Goal: Task Accomplishment & Management: Use online tool/utility

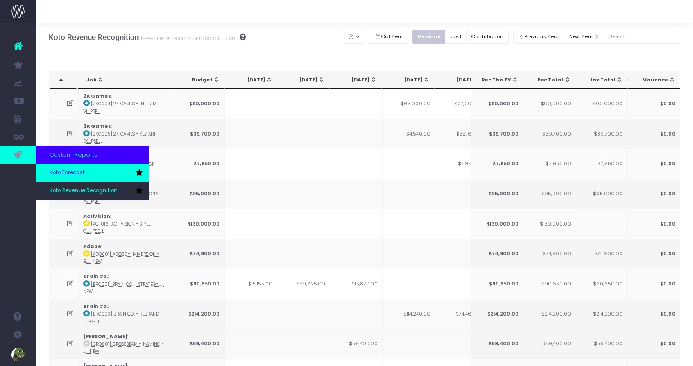
click at [59, 173] on span "Koto Forecast" at bounding box center [67, 173] width 35 height 8
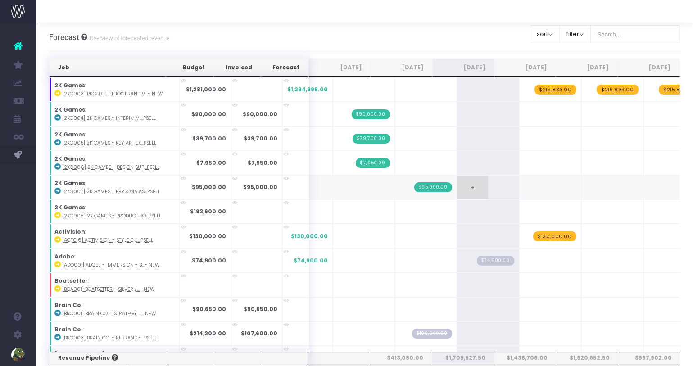
click at [457, 181] on span "+" at bounding box center [472, 187] width 31 height 23
type input "48150"
click at [478, 183] on span "$48,150.00" at bounding box center [495, 187] width 38 height 10
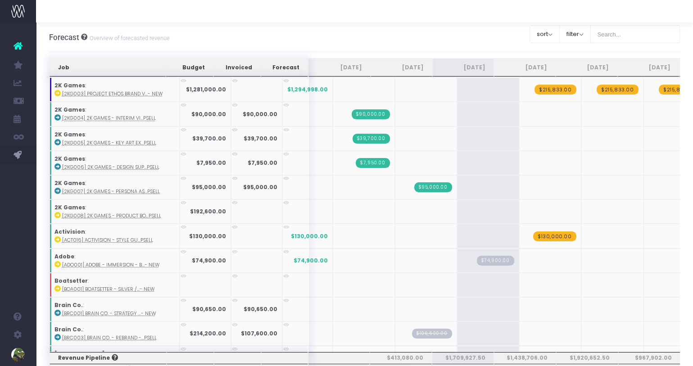
click at [0, 0] on span "+" at bounding box center [0, 0] width 0 height 0
type input "48150"
click at [582, 203] on span "+" at bounding box center [597, 211] width 31 height 23
type input "48150"
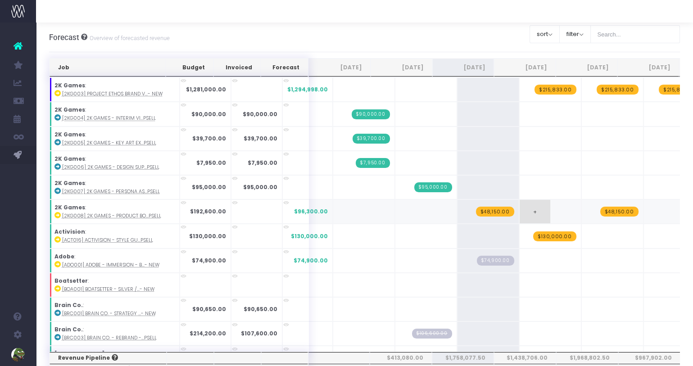
click at [520, 209] on span "+" at bounding box center [535, 211] width 31 height 23
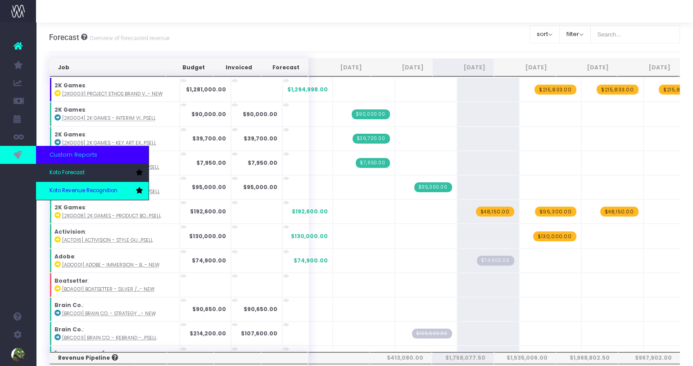
click at [65, 196] on link "Koto Revenue Recognition" at bounding box center [92, 191] width 113 height 18
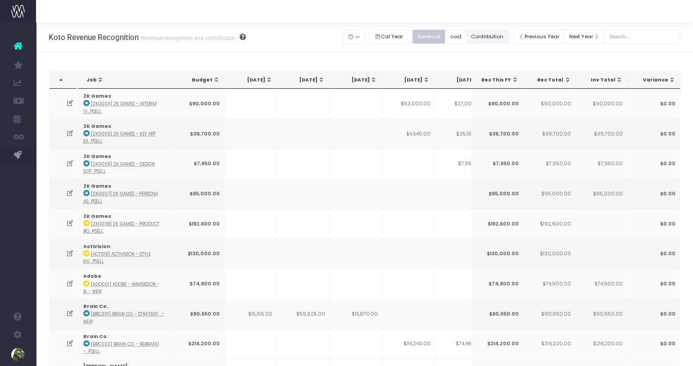
click at [508, 40] on button "Contribution" at bounding box center [487, 37] width 43 height 14
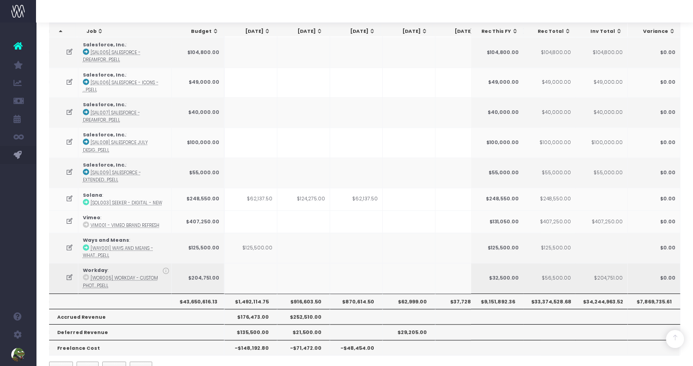
scroll to position [0, 309]
